Goal: Task Accomplishment & Management: Manage account settings

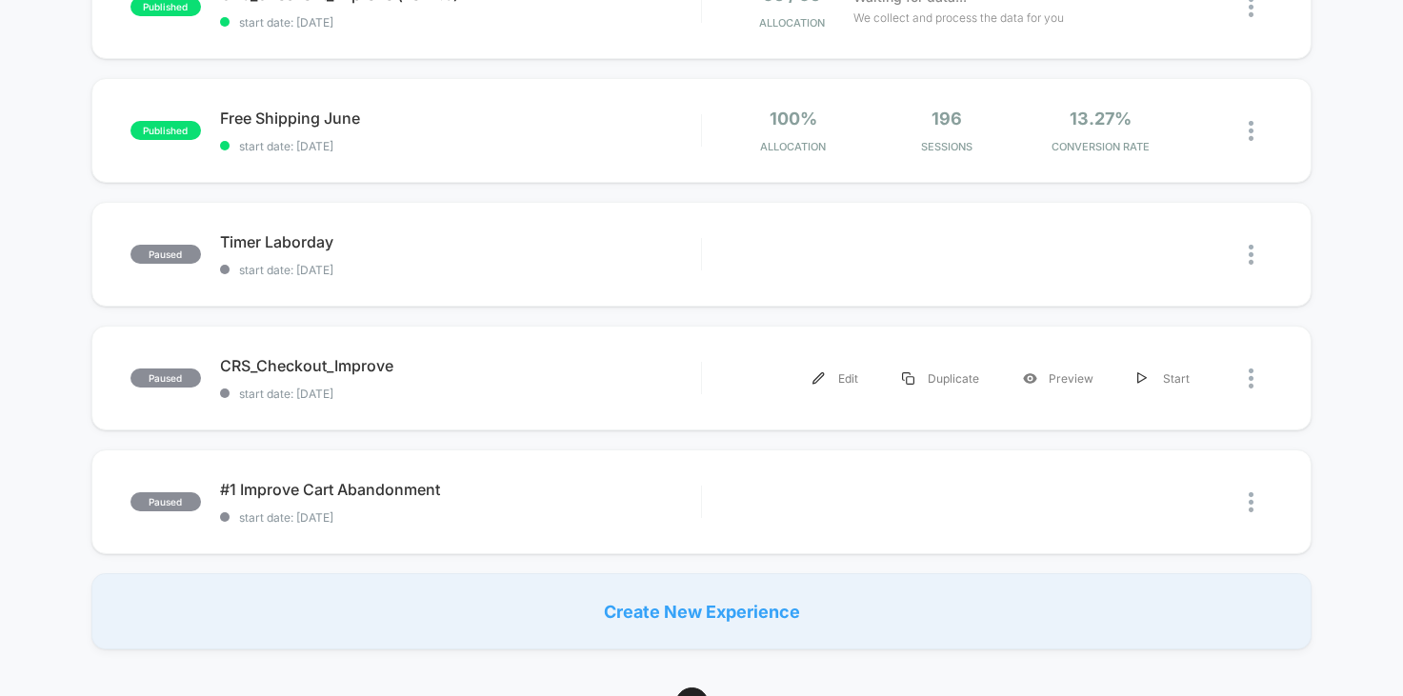
scroll to position [509, 0]
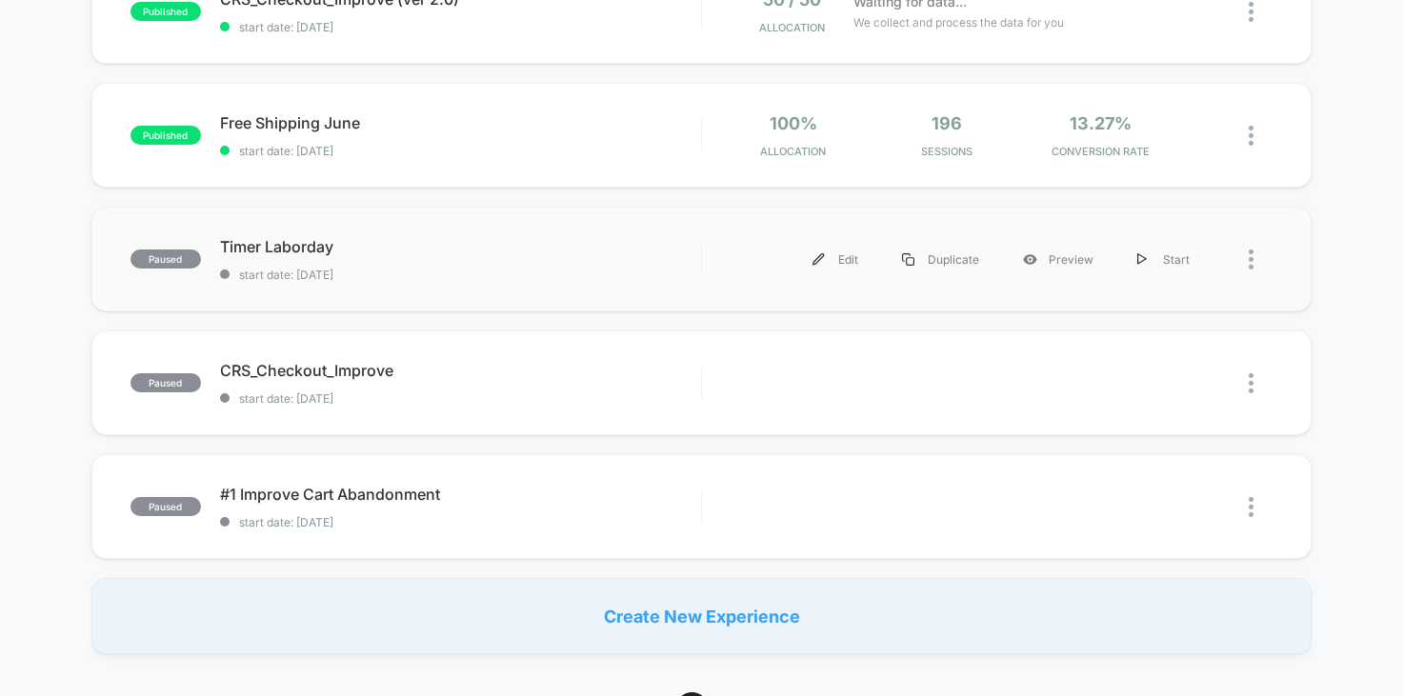
click at [1255, 258] on div at bounding box center [1260, 259] width 24 height 43
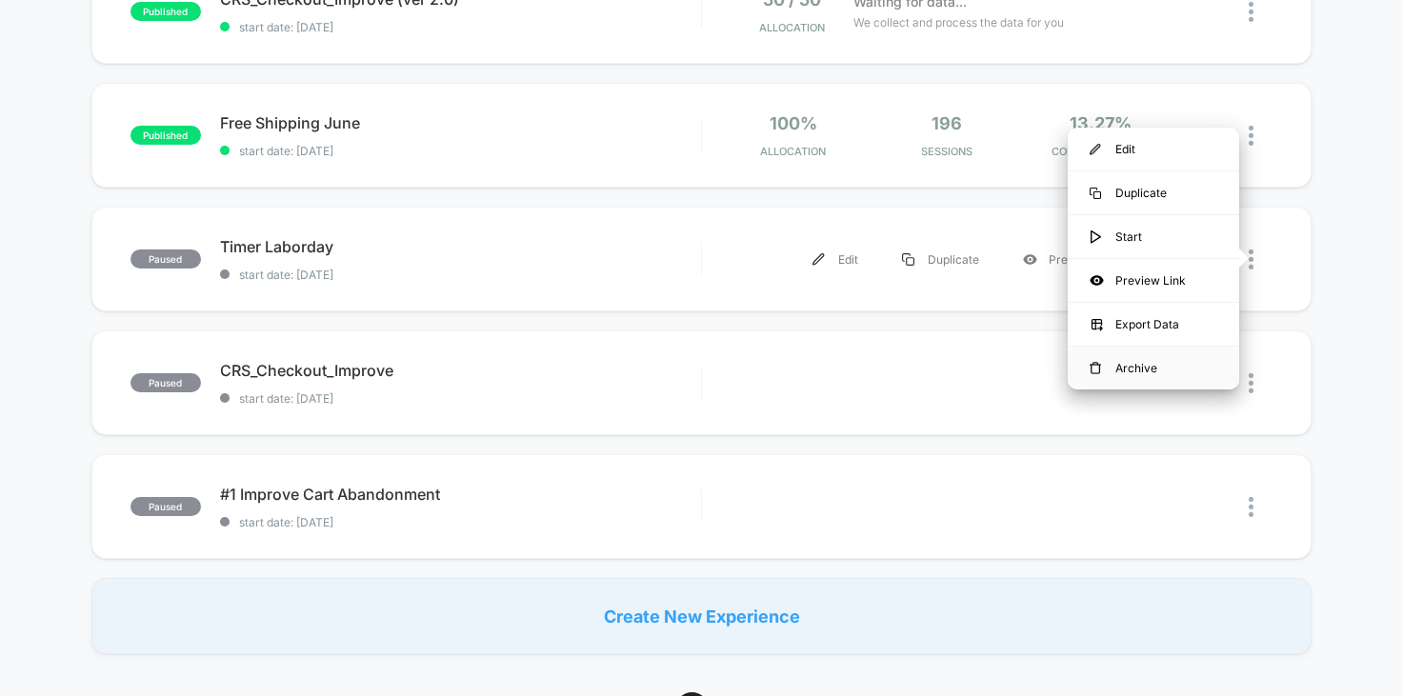
click at [1208, 375] on div "Archive" at bounding box center [1152, 368] width 171 height 43
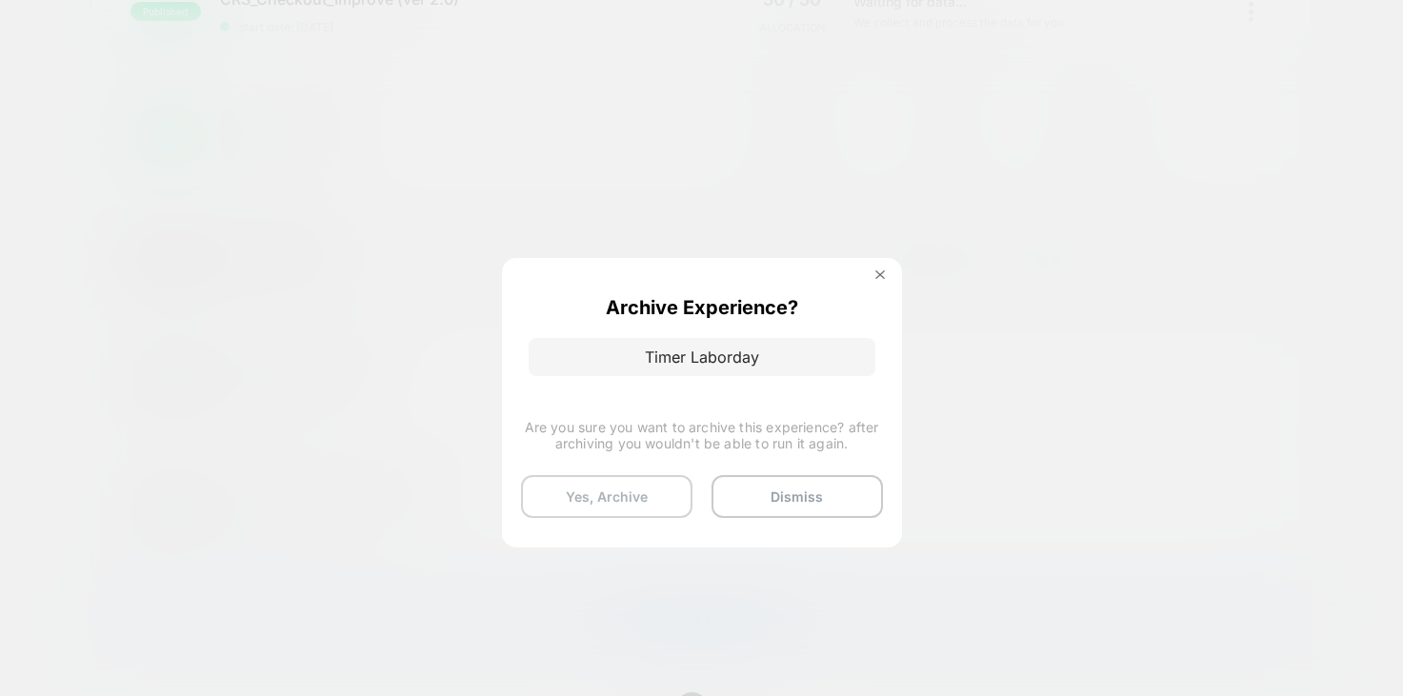
click at [654, 504] on button "Yes, Archive" at bounding box center [606, 496] width 171 height 43
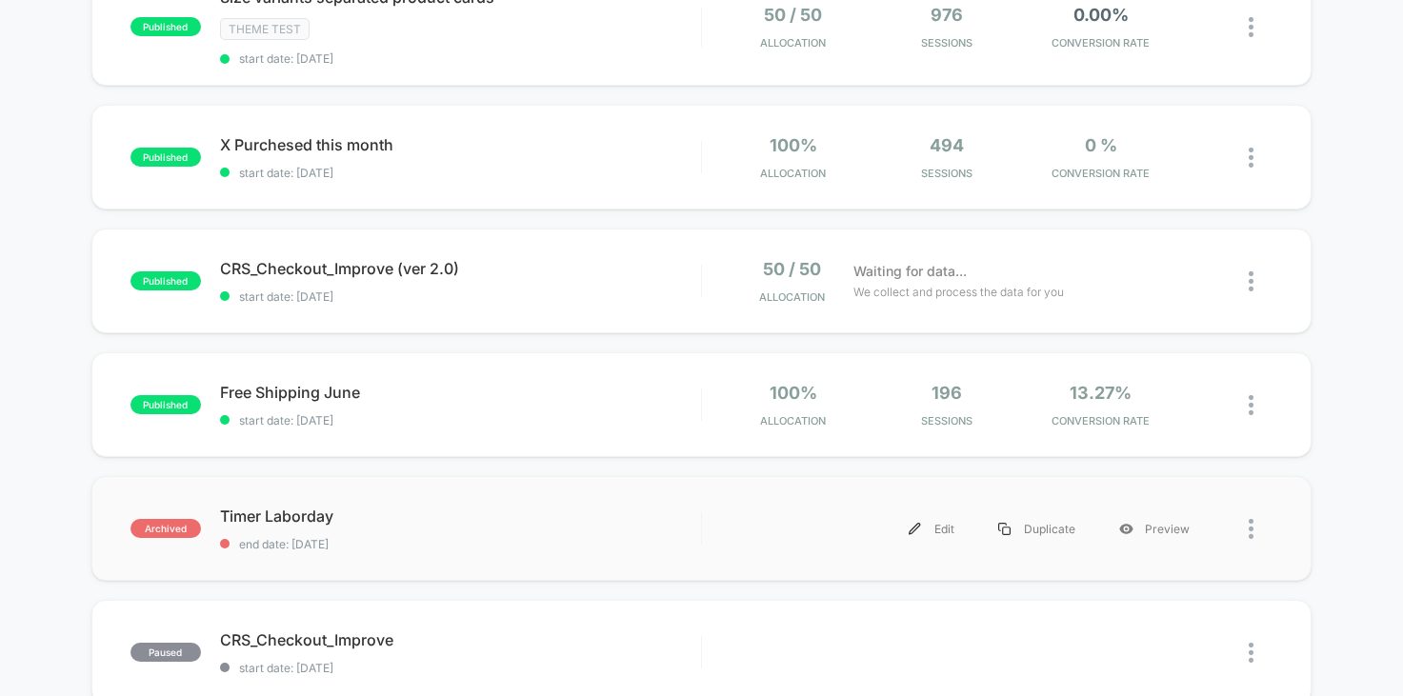
scroll to position [265, 0]
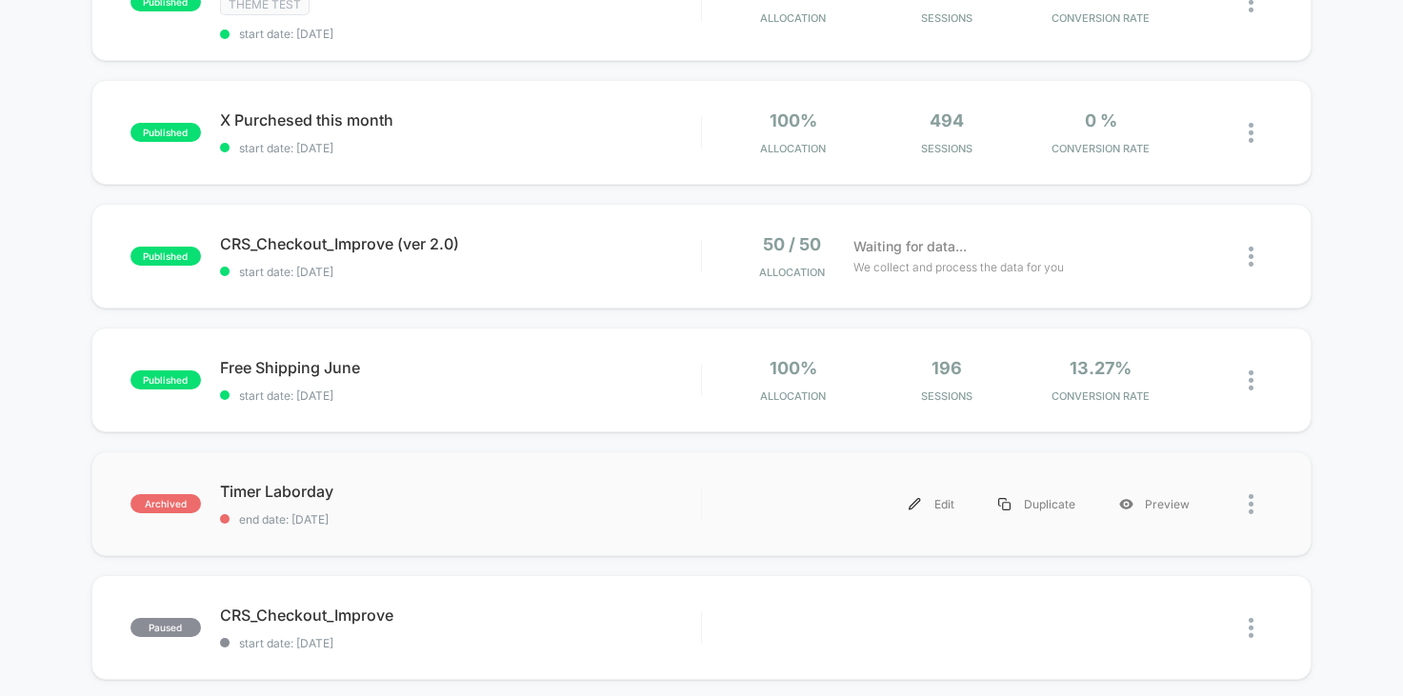
click at [1253, 507] on img at bounding box center [1250, 504] width 5 height 20
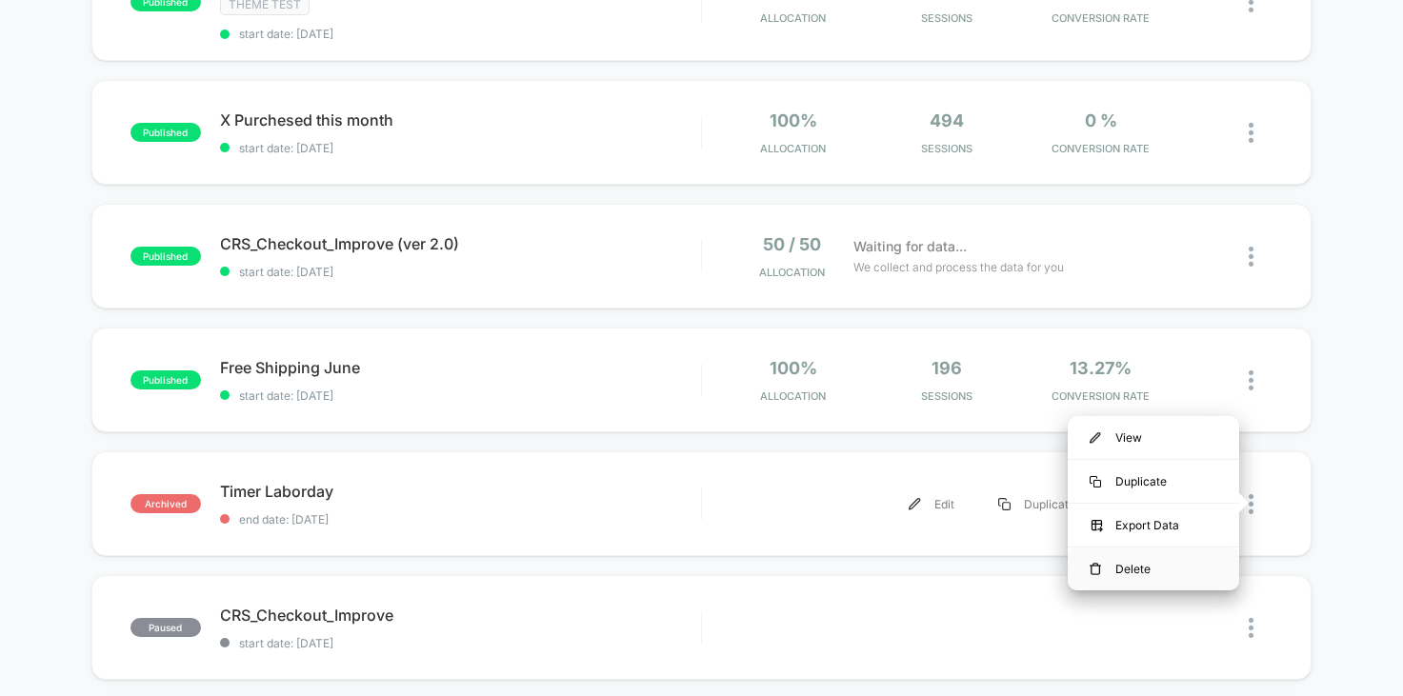
click at [1147, 562] on div "Delete" at bounding box center [1152, 569] width 171 height 43
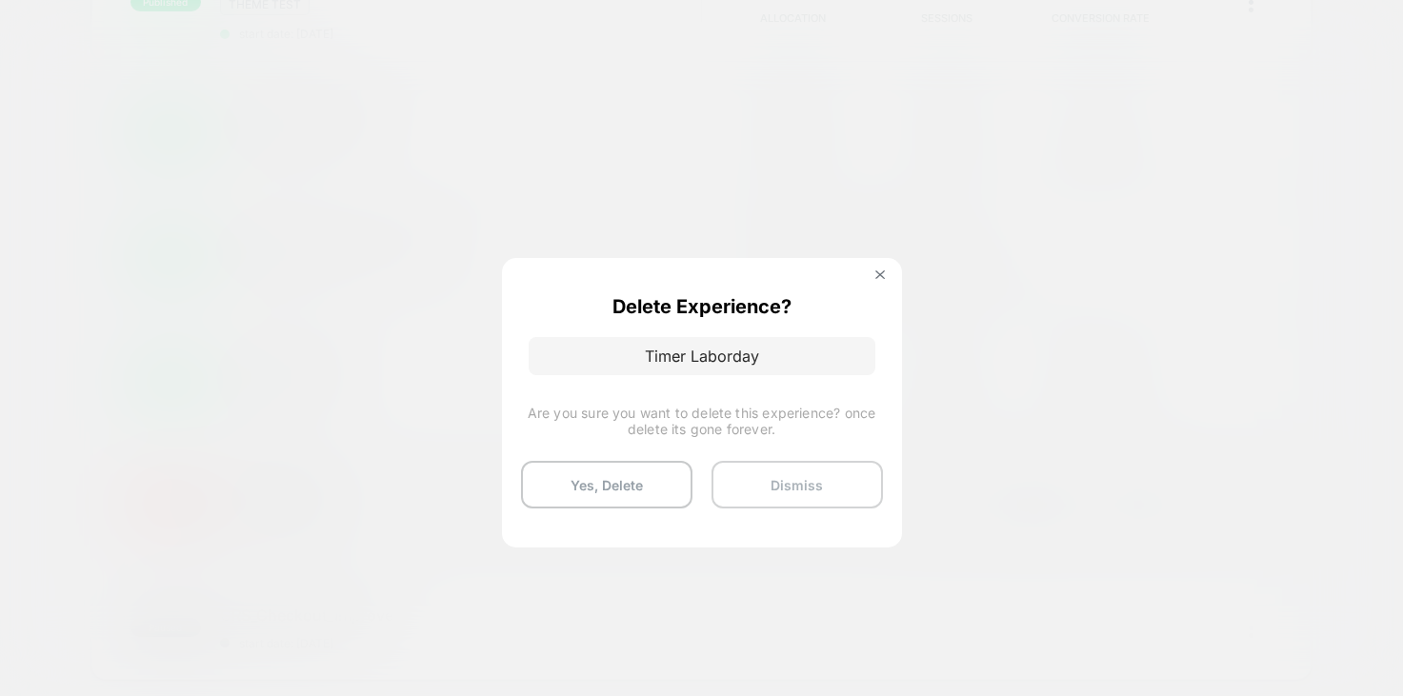
click at [824, 491] on button "Dismiss" at bounding box center [796, 485] width 171 height 48
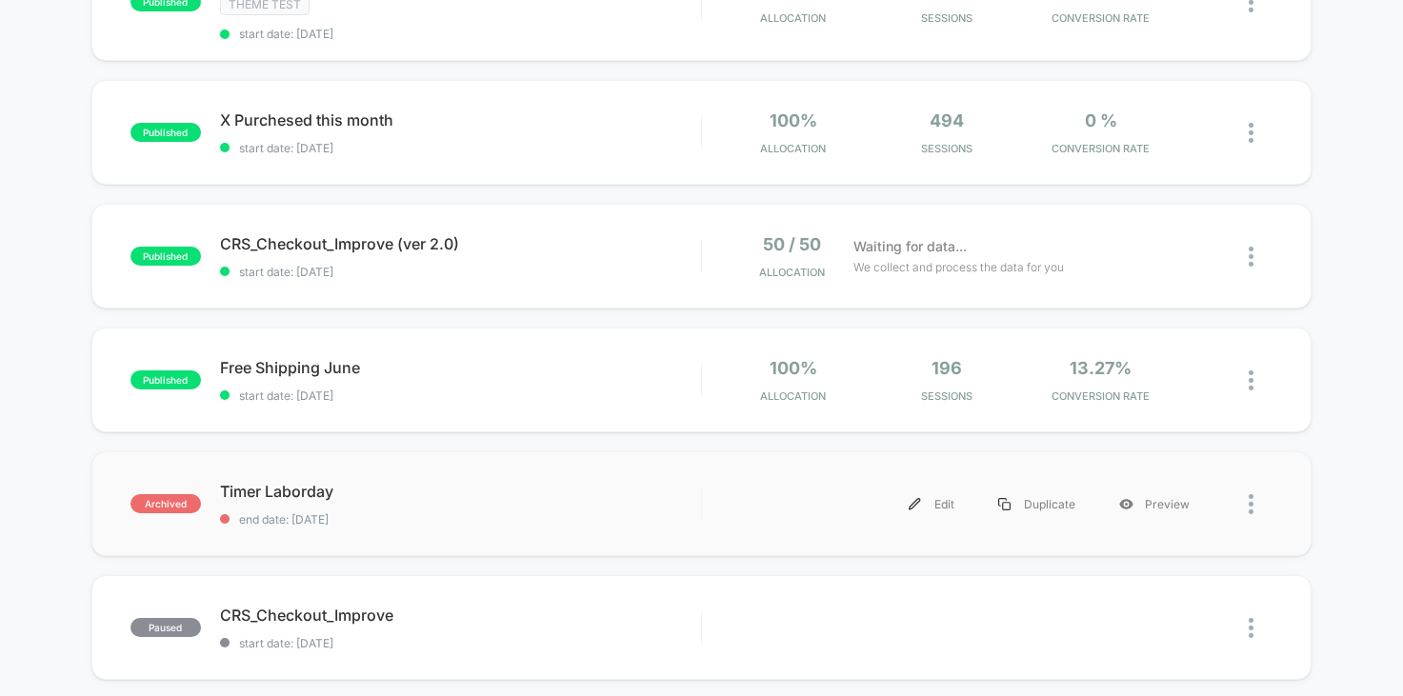
click at [1245, 502] on div at bounding box center [1241, 504] width 61 height 43
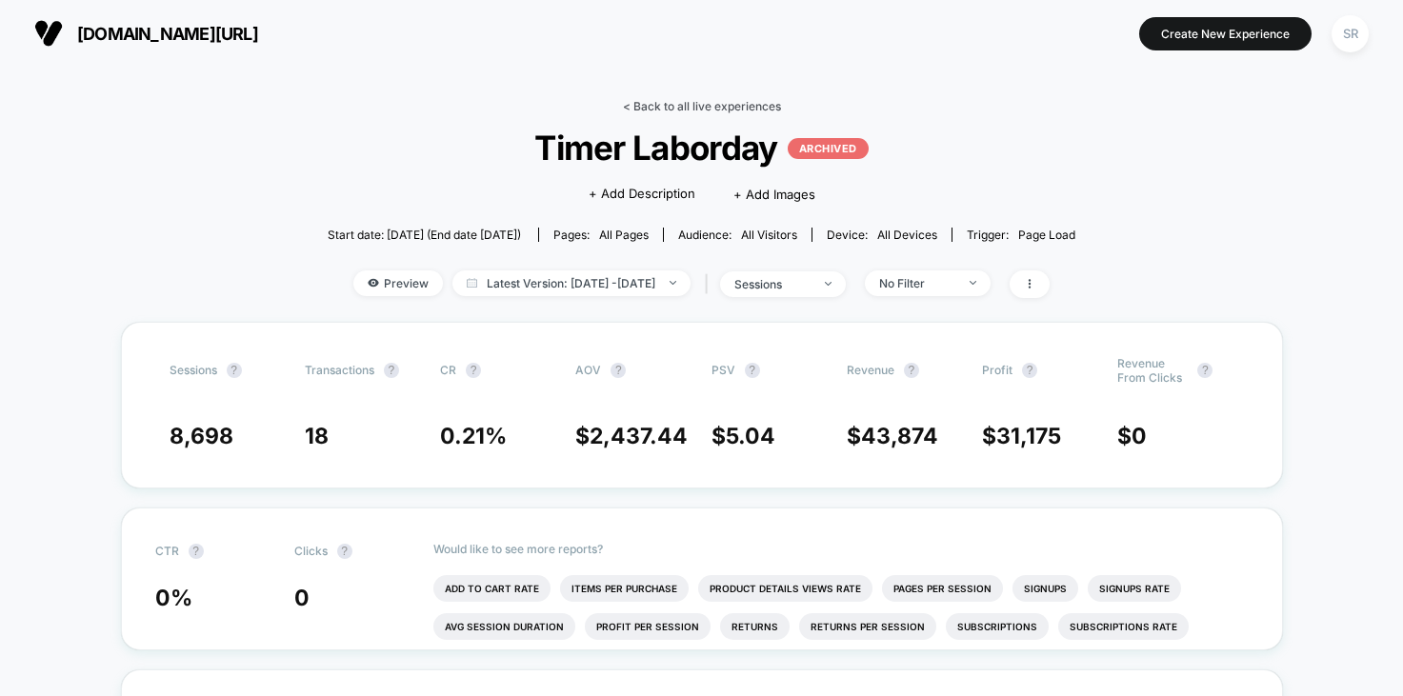
click at [635, 99] on link "< Back to all live experiences" at bounding box center [702, 106] width 158 height 14
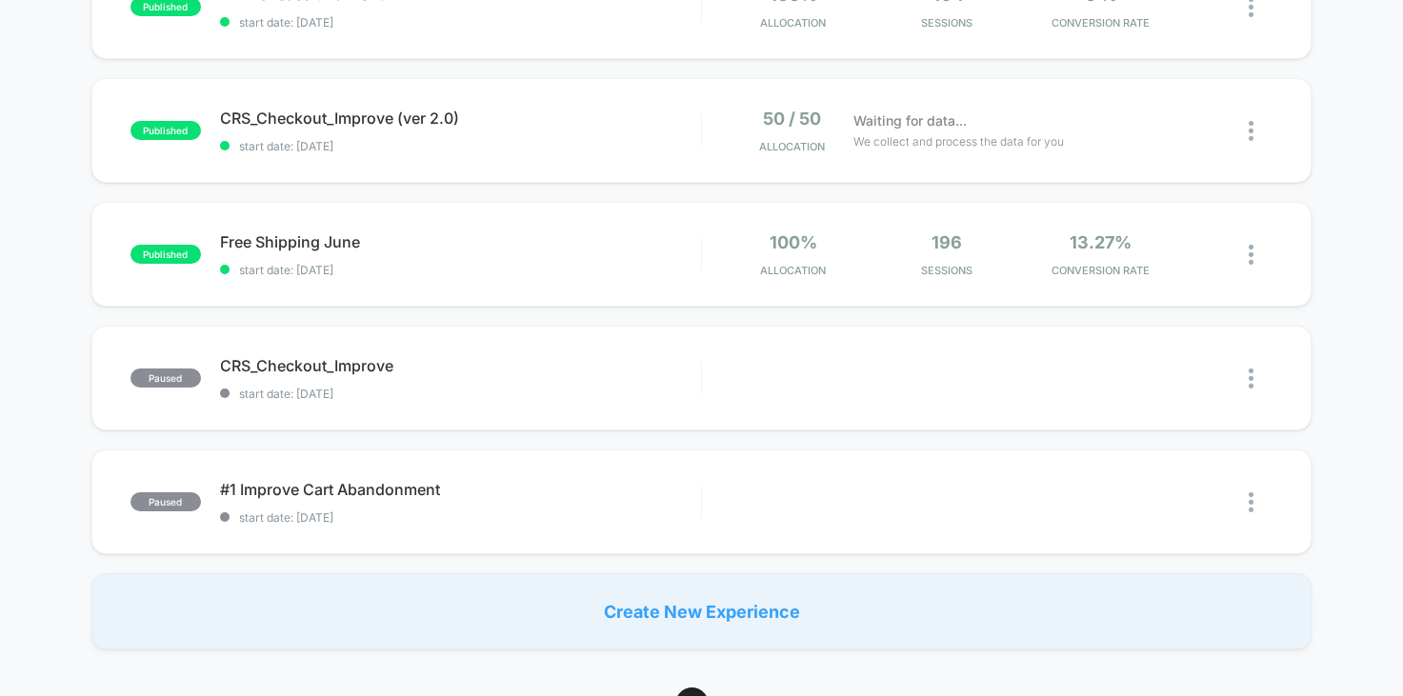
scroll to position [649, 0]
